Goal: Information Seeking & Learning: Understand process/instructions

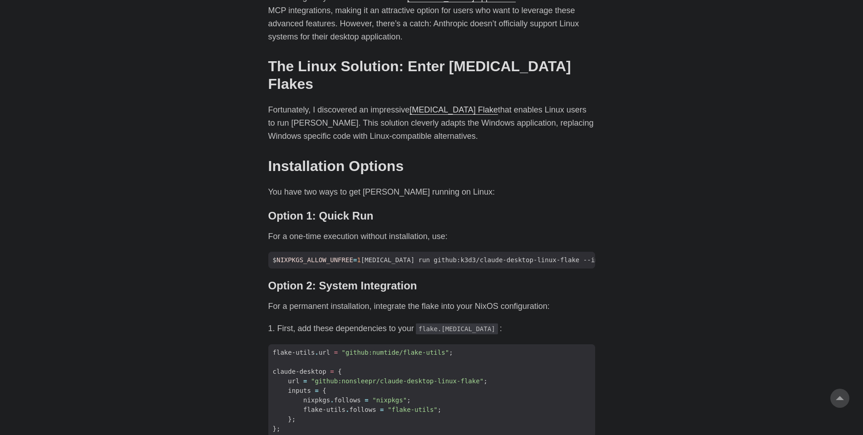
scroll to position [544, 0]
click at [582, 155] on div "As an avid user of [PERSON_NAME] [PERSON_NAME], I’ve primarily accessed it thro…" at bounding box center [431, 361] width 327 height 914
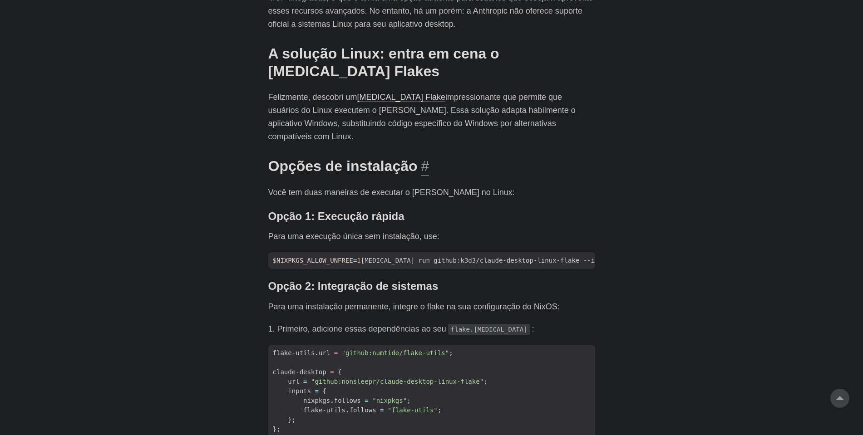
click at [582, 157] on h2 "Opções de instalação #" at bounding box center [431, 165] width 327 height 17
click at [297, 257] on span "NIXPKGS_ALLOW_UNFREE" at bounding box center [314, 260] width 77 height 7
click at [585, 255] on font "cópia" at bounding box center [582, 258] width 15 height 7
drag, startPoint x: 583, startPoint y: 224, endPoint x: 565, endPoint y: 154, distance: 72.2
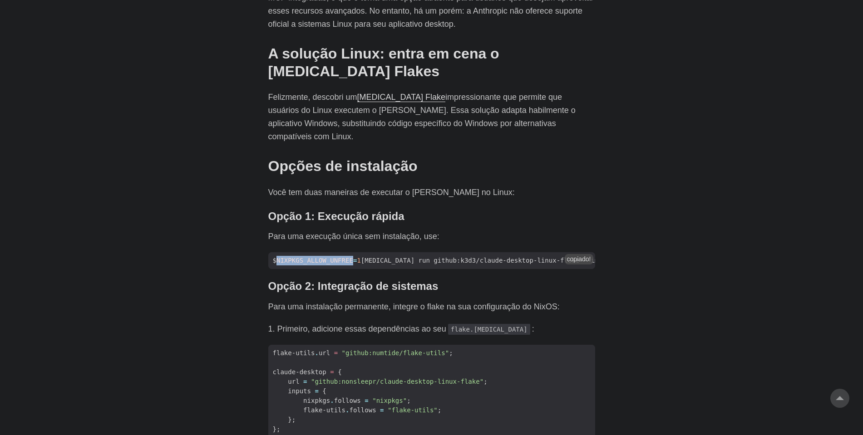
click at [583, 254] on button "copiado!" at bounding box center [578, 259] width 29 height 10
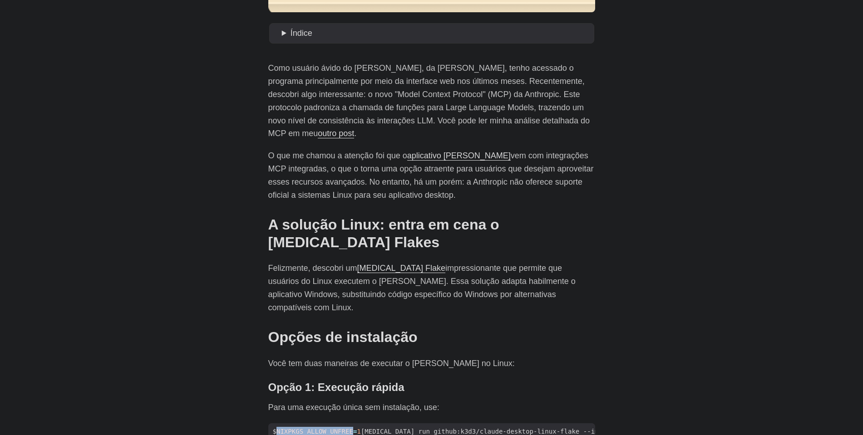
scroll to position [394, 0]
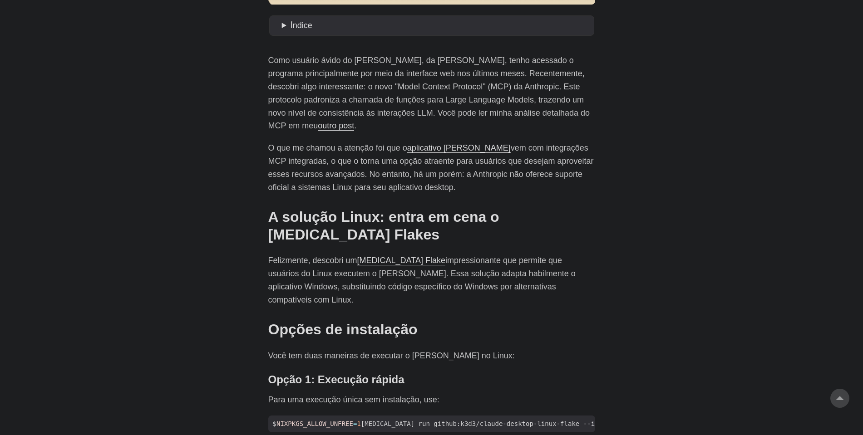
click at [291, 420] on span "NIXPKGS_ALLOW_UNFREE" at bounding box center [314, 423] width 77 height 7
drag, startPoint x: 548, startPoint y: 392, endPoint x: 628, endPoint y: 384, distance: 80.7
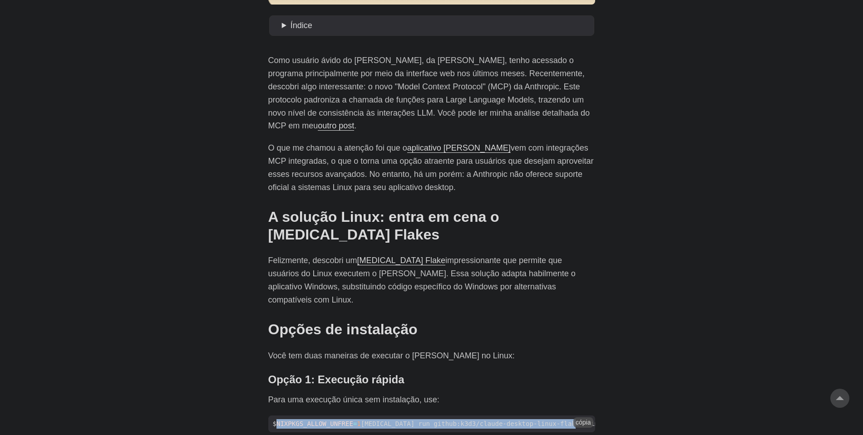
click at [567, 419] on span "$ NIXPKGS_ALLOW_UNFREE = 1 [MEDICAL_DATA] run github:k3d3/claude-desktop-linux-…" at bounding box center [443, 424] width 350 height 10
copy span "NIXPKGS_ALLOW_UNFREE = 1 [MEDICAL_DATA] run github:k3d3/claude-desktop-linux-fl…"
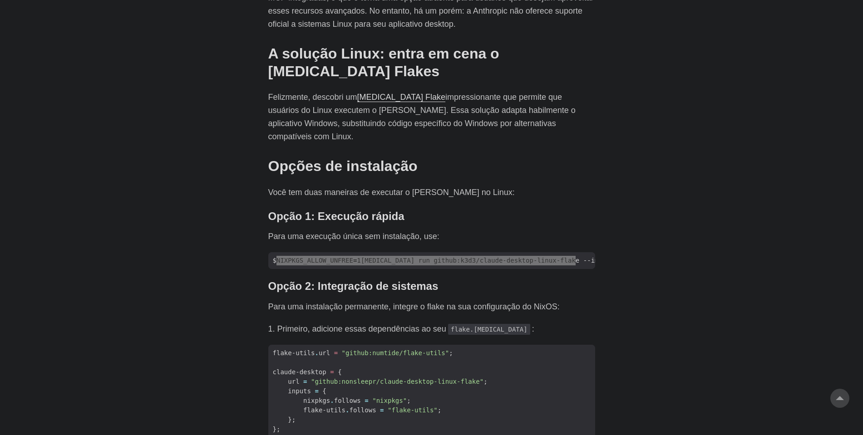
scroll to position [612, 0]
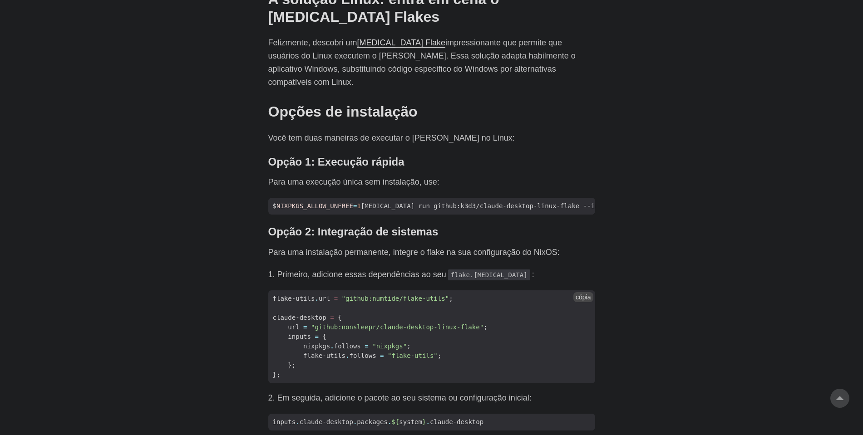
click at [417, 295] on span ""github:numtide/flake-utils"" at bounding box center [396, 298] width 108 height 7
click at [580, 268] on li "Primeiro, adicione essas dependências ao seu flake.[MEDICAL_DATA] :" at bounding box center [436, 274] width 318 height 13
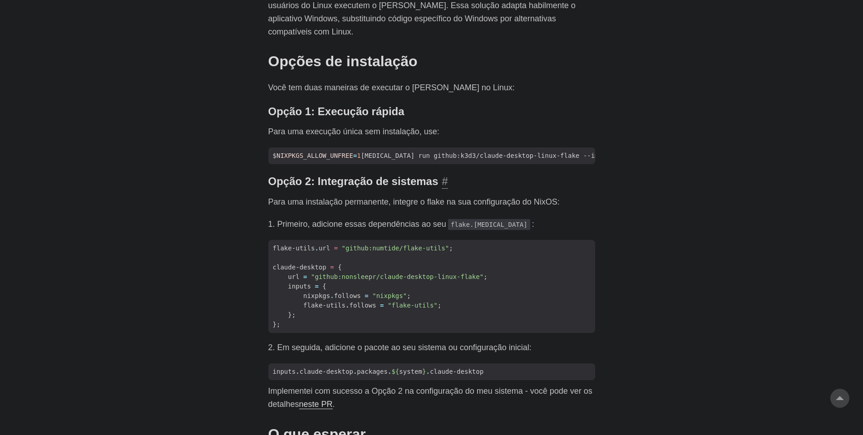
scroll to position [721, 0]
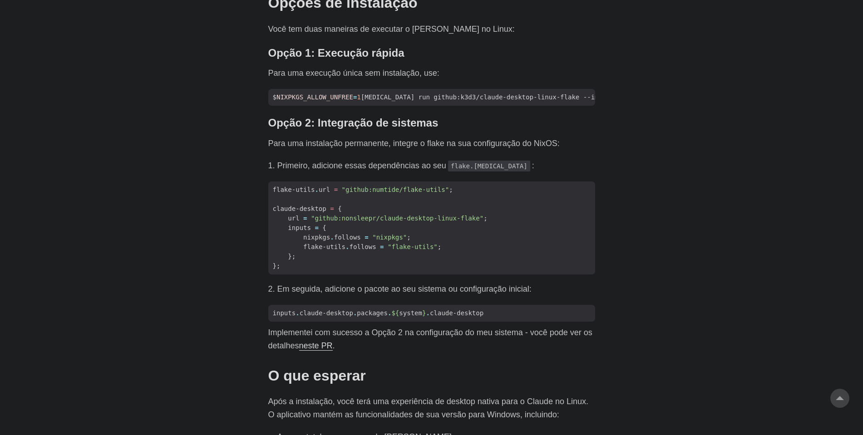
click at [651, 146] on body "[PERSON_NAME] Lar Sobre Postagens Etiquetas [GEOGRAPHIC_DATA] Retomar" at bounding box center [431, 183] width 863 height 1809
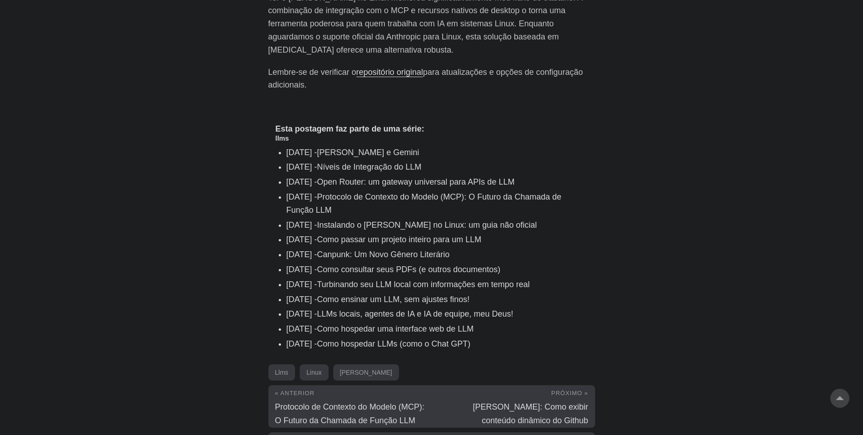
scroll to position [1344, 0]
